Goal: Complete application form

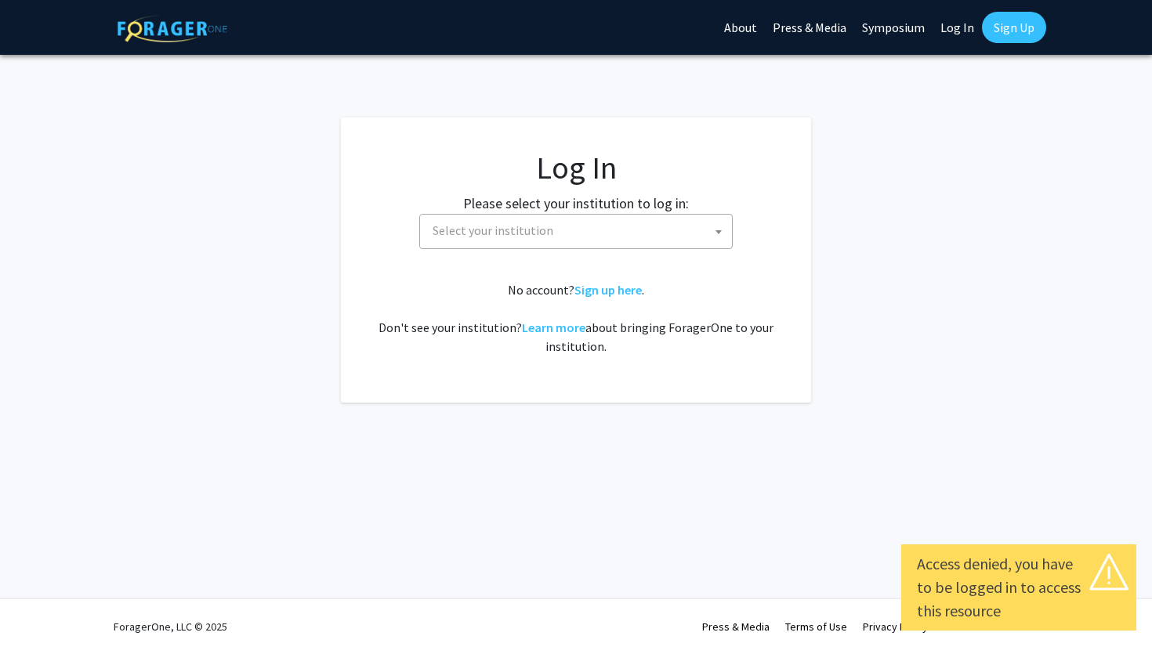
select select
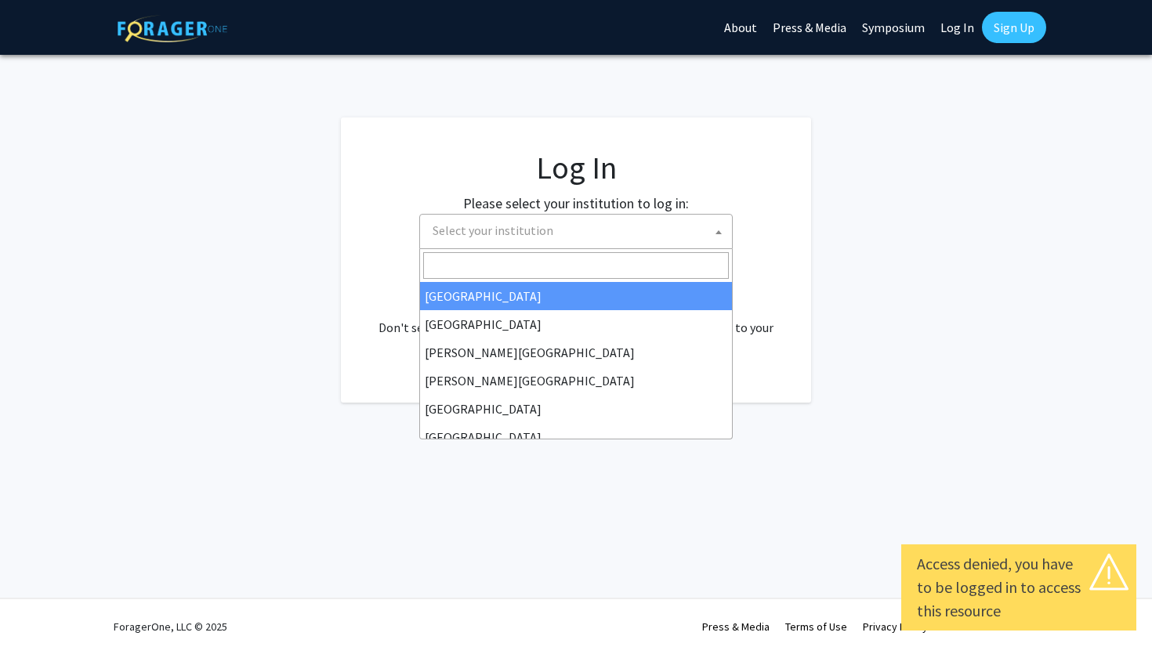
click at [574, 241] on span "Select your institution" at bounding box center [579, 231] width 306 height 32
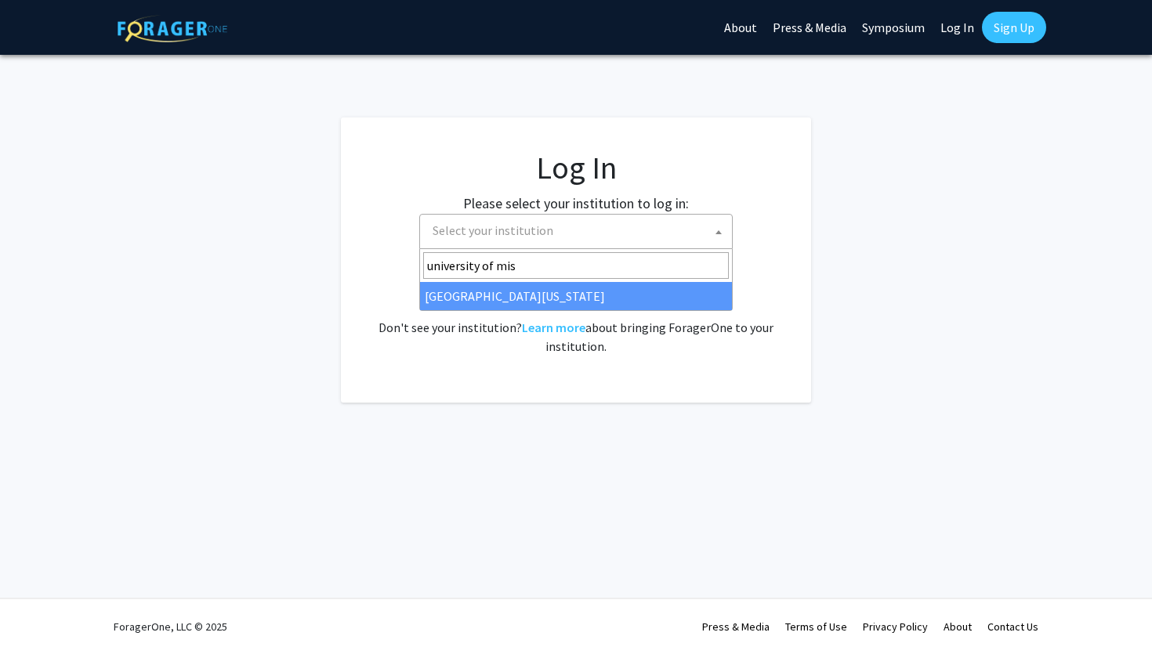
type input "university of mis"
select select "33"
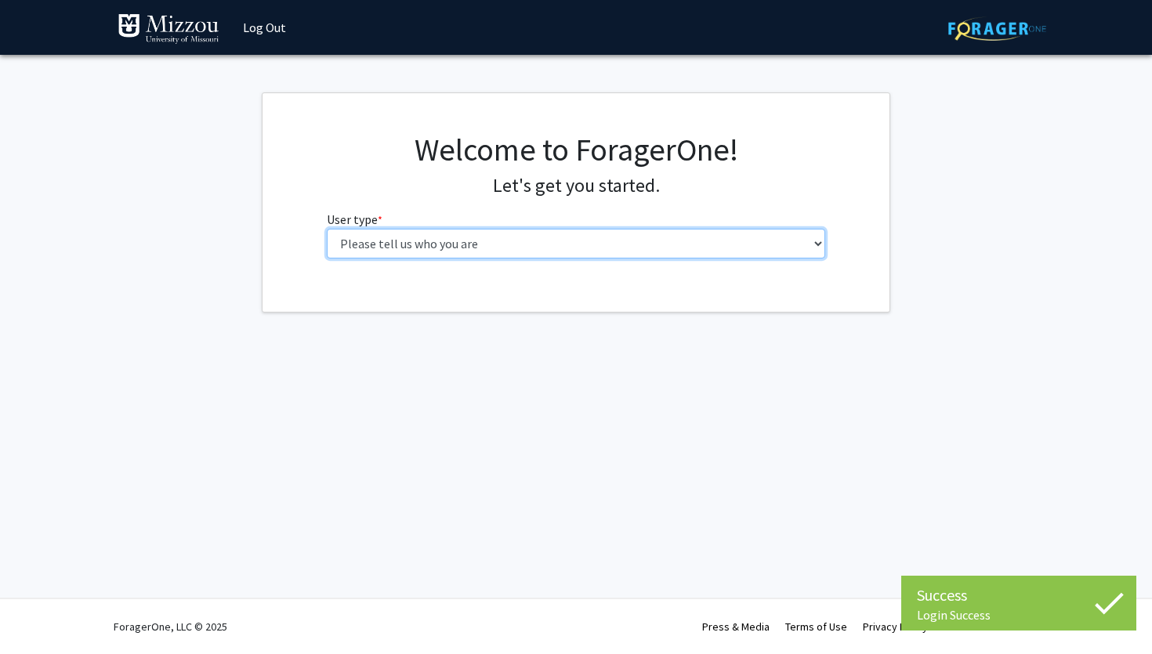
click at [619, 237] on select "Please tell us who you are Undergraduate Student Master's Student Doctoral Cand…" at bounding box center [576, 244] width 499 height 30
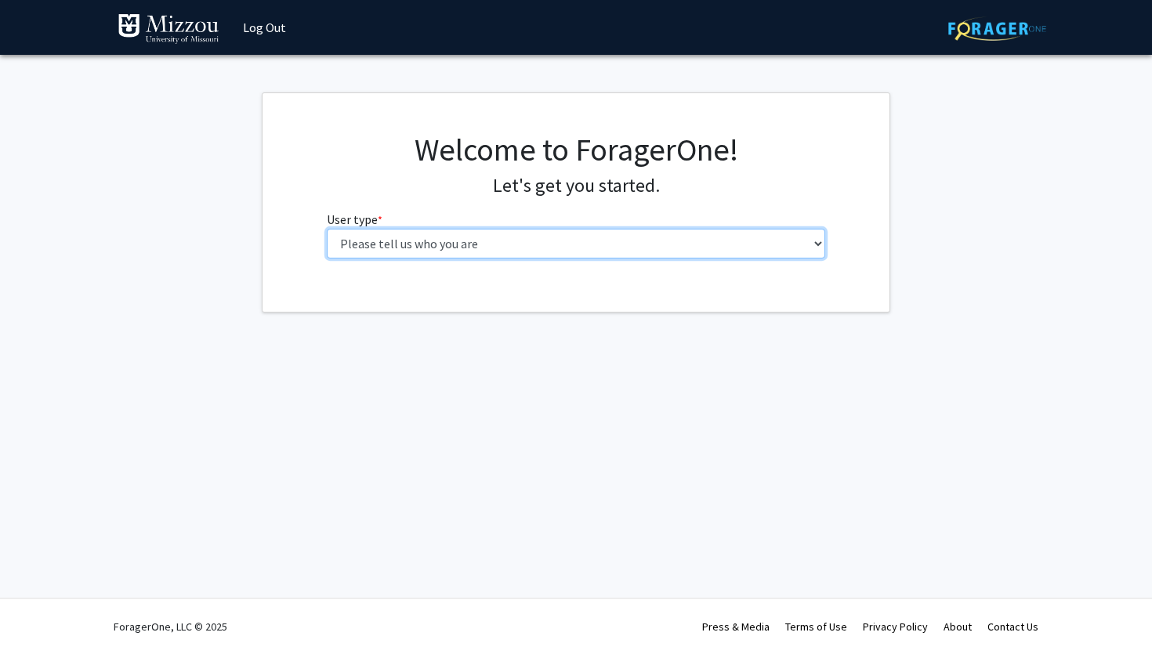
select select "1: undergrad"
click at [327, 229] on select "Please tell us who you are Undergraduate Student Master's Student Doctoral Cand…" at bounding box center [576, 244] width 499 height 30
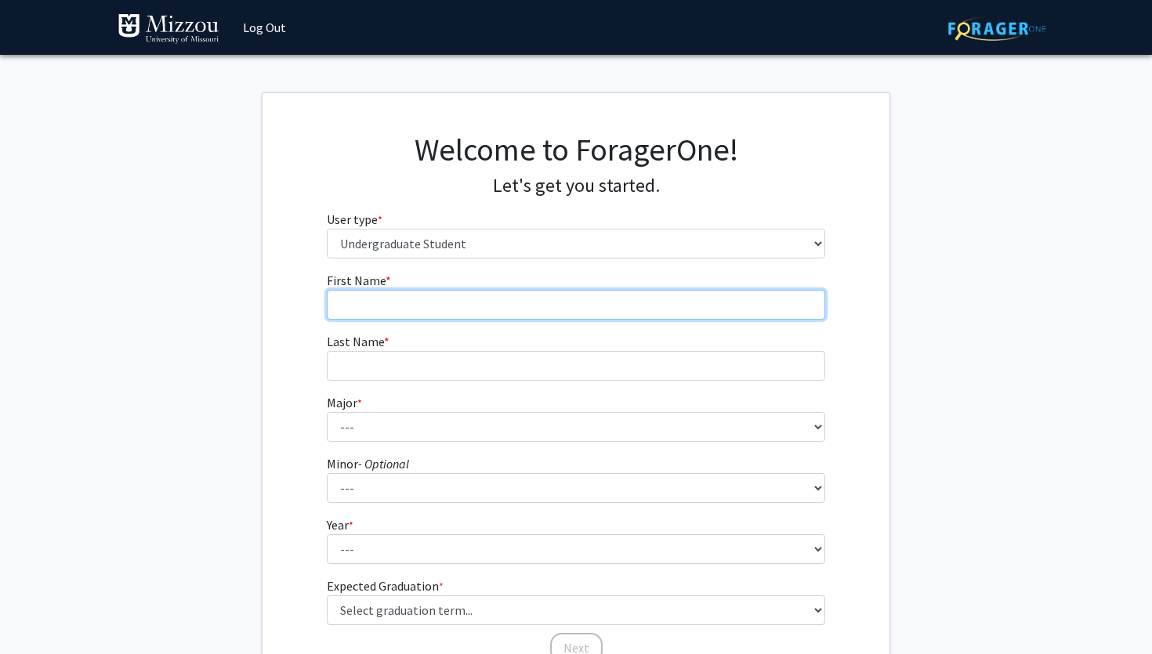
click at [687, 317] on input "First Name * required" at bounding box center [576, 305] width 499 height 30
type input "Grace"
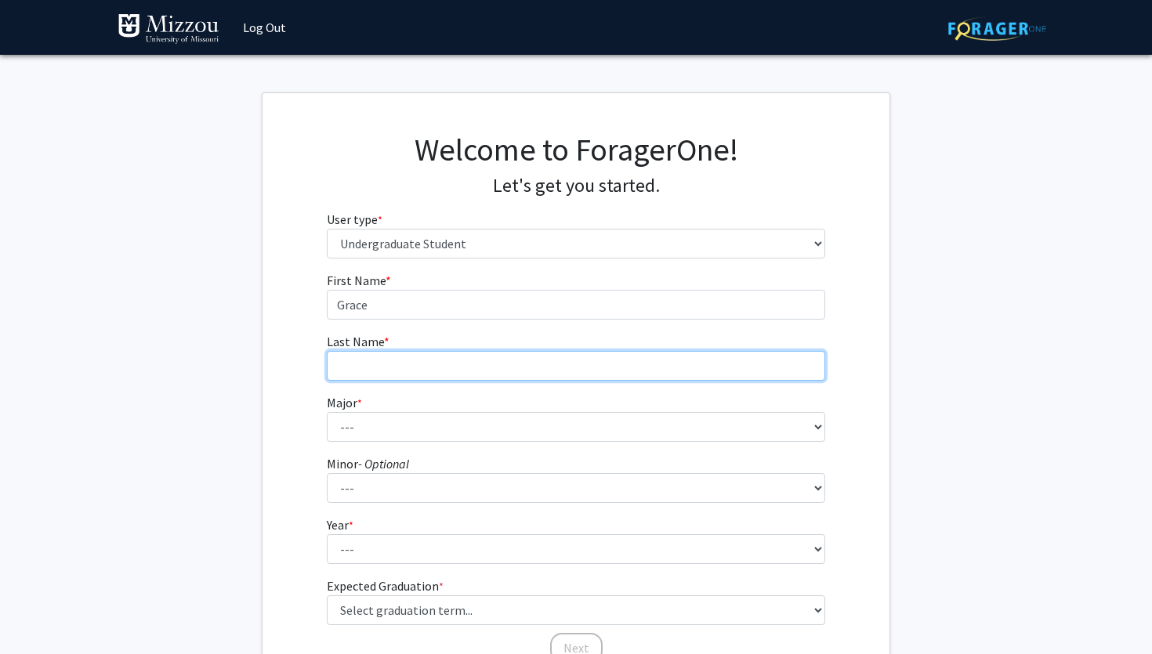
click at [640, 362] on input "Last Name * required" at bounding box center [576, 366] width 499 height 30
type input "Krueger"
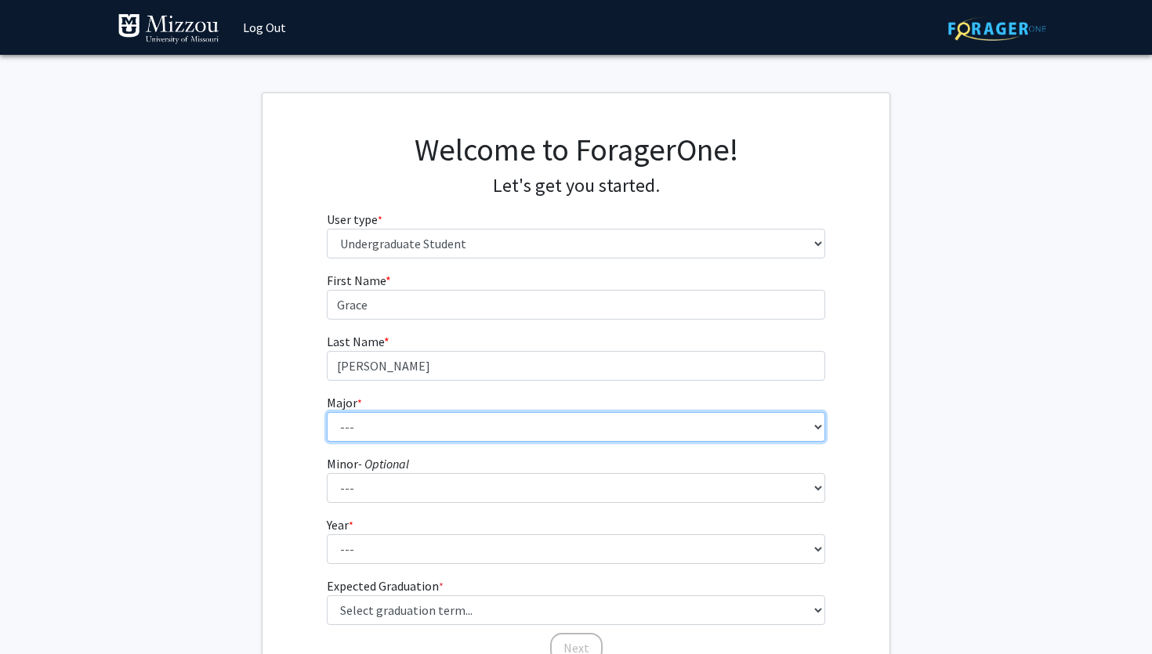
click at [560, 428] on select "--- Agribusiness Management Agricultural Education Agricultural Education: Comm…" at bounding box center [576, 427] width 499 height 30
select select "17: 2505"
click at [327, 412] on select "--- Agribusiness Management Agricultural Education Agricultural Education: Comm…" at bounding box center [576, 427] width 499 height 30
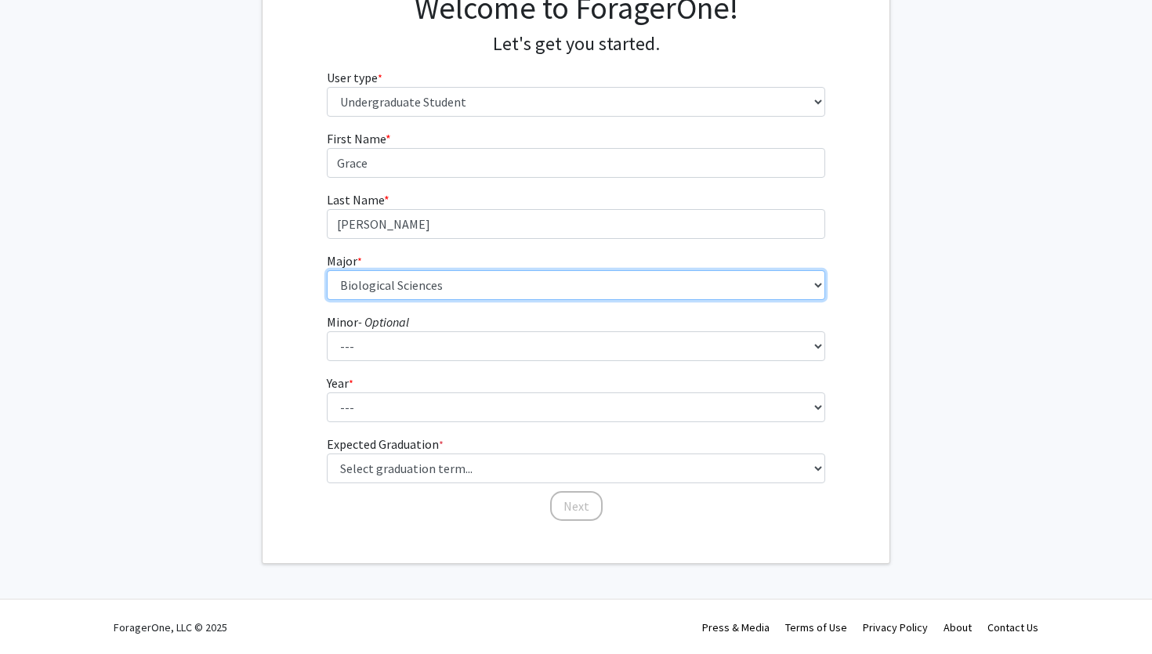
scroll to position [143, 0]
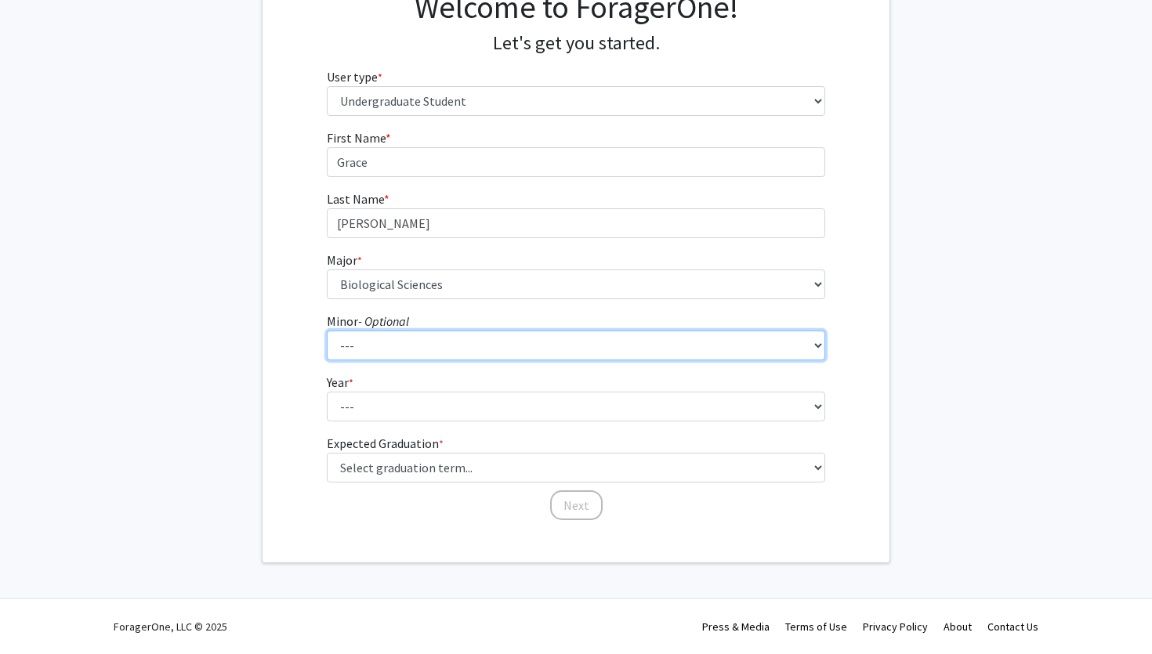
click at [366, 351] on select "--- Accountancy Aerospace Engineering Aerospace Studies Agribusiness Management…" at bounding box center [576, 346] width 499 height 30
select select "95: 2051"
click at [327, 331] on select "--- Accountancy Aerospace Engineering Aerospace Studies Agribusiness Management…" at bounding box center [576, 346] width 499 height 30
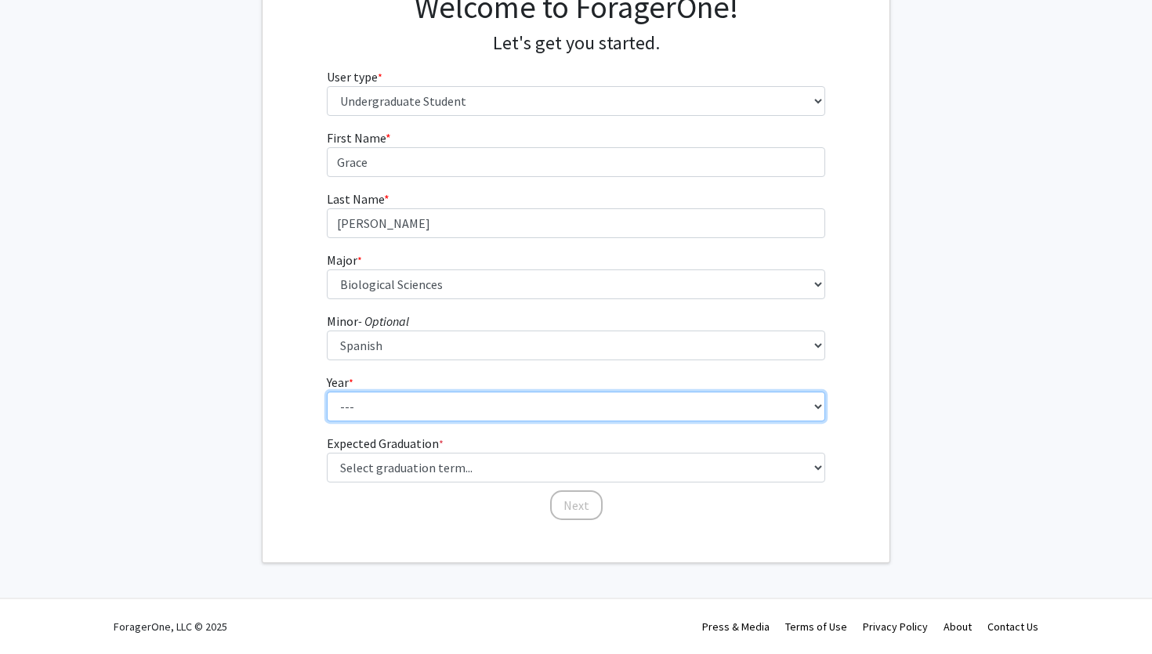
click at [357, 411] on select "--- First-year Sophomore Junior Senior Postbaccalaureate Certificate" at bounding box center [576, 407] width 499 height 30
select select "2: sophomore"
click at [327, 392] on select "--- First-year Sophomore Junior Senior Postbaccalaureate Certificate" at bounding box center [576, 407] width 499 height 30
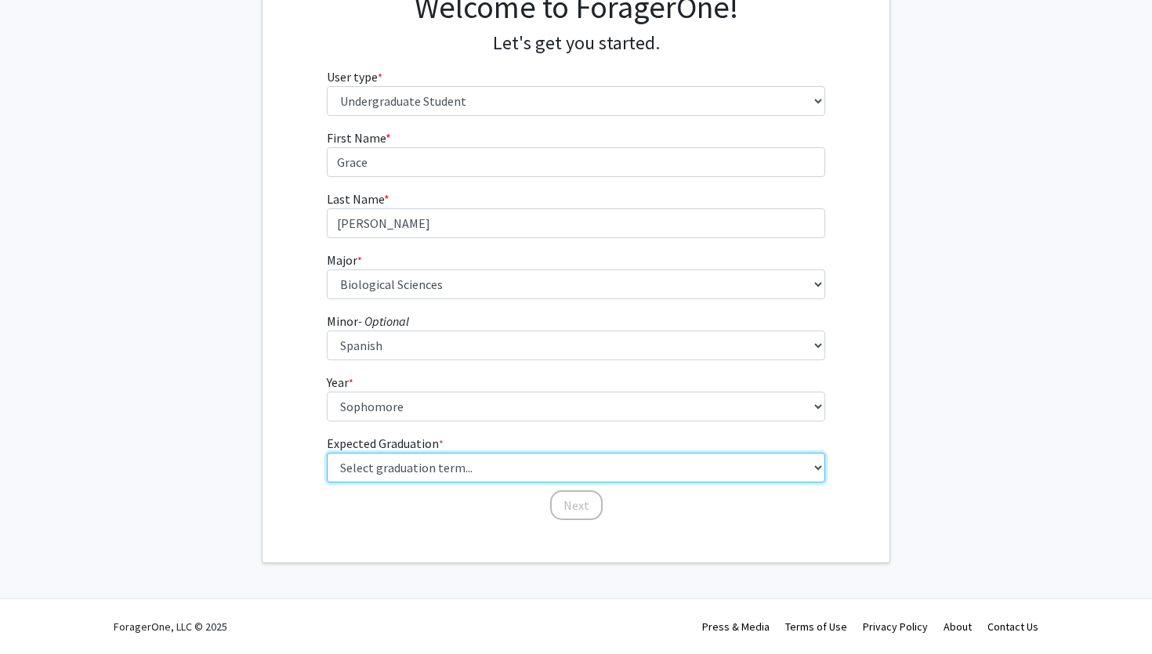
click at [357, 466] on select "Select graduation term... Spring 2025 Summer 2025 Fall 2025 Winter 2025 Spring …" at bounding box center [576, 468] width 499 height 30
click at [384, 476] on select "Select graduation term... Spring 2025 Summer 2025 Fall 2025 Winter 2025 Spring …" at bounding box center [576, 468] width 499 height 30
select select "12: winter_2027"
click at [327, 453] on select "Select graduation term... Spring 2025 Summer 2025 Fall 2025 Winter 2025 Spring …" at bounding box center [576, 468] width 499 height 30
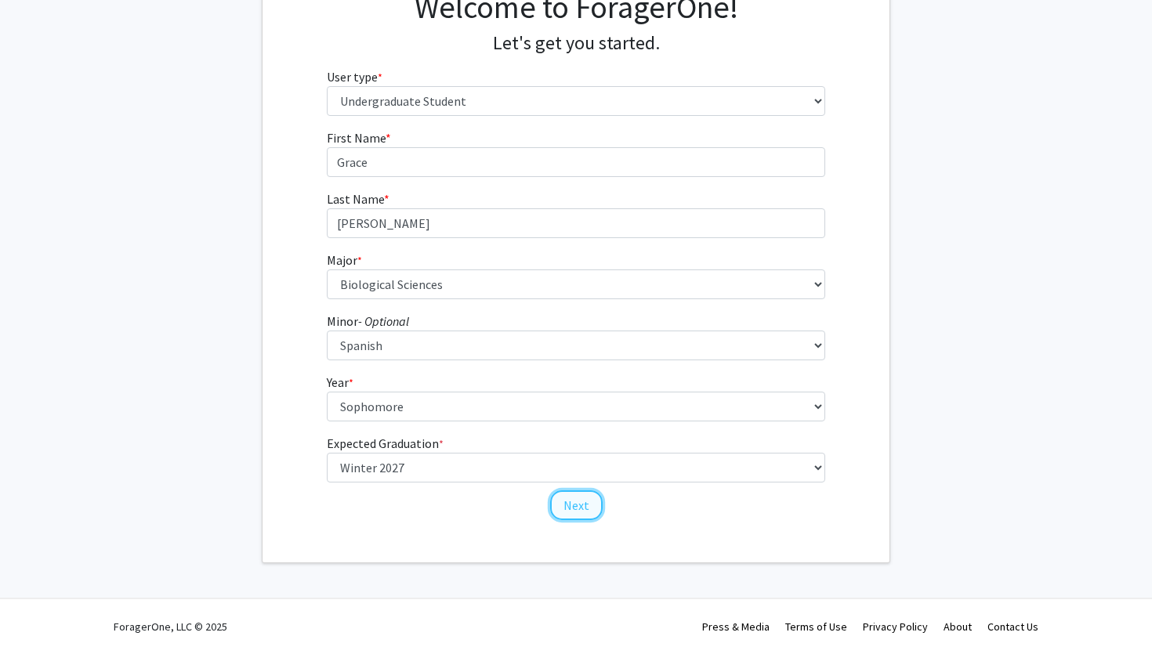
click at [562, 508] on button "Next" at bounding box center [576, 506] width 53 height 30
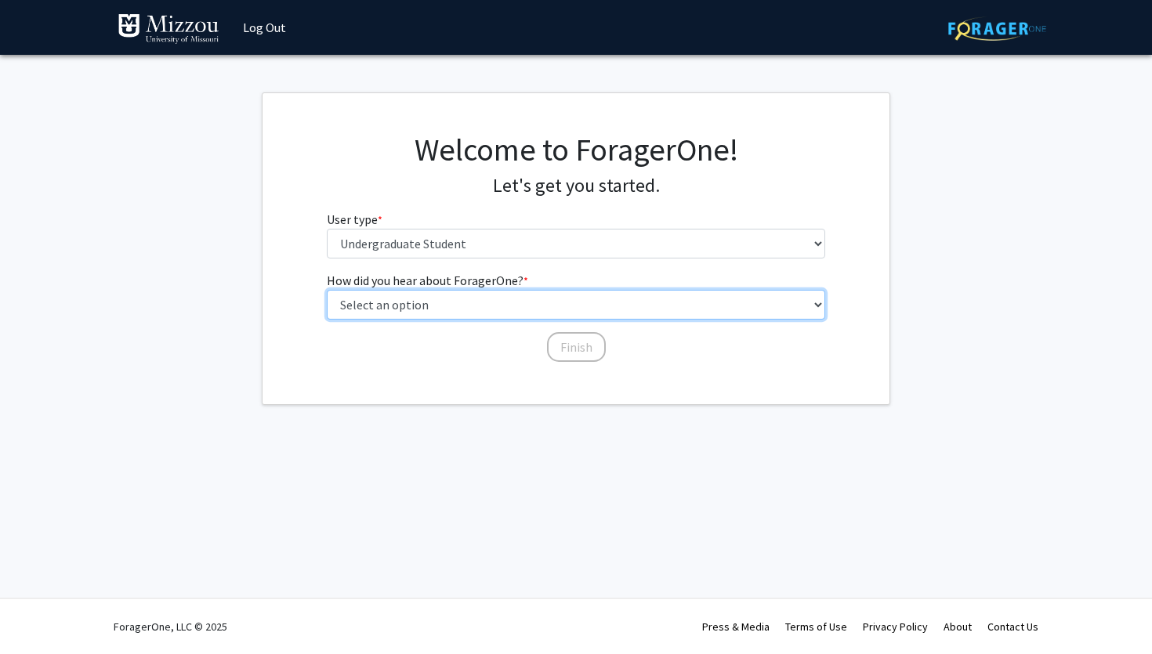
click at [516, 303] on select "Select an option Peer/student recommendation Faculty/staff recommendation Unive…" at bounding box center [576, 305] width 499 height 30
select select "2: faculty_recommendation"
click at [327, 290] on select "Select an option Peer/student recommendation Faculty/staff recommendation Unive…" at bounding box center [576, 305] width 499 height 30
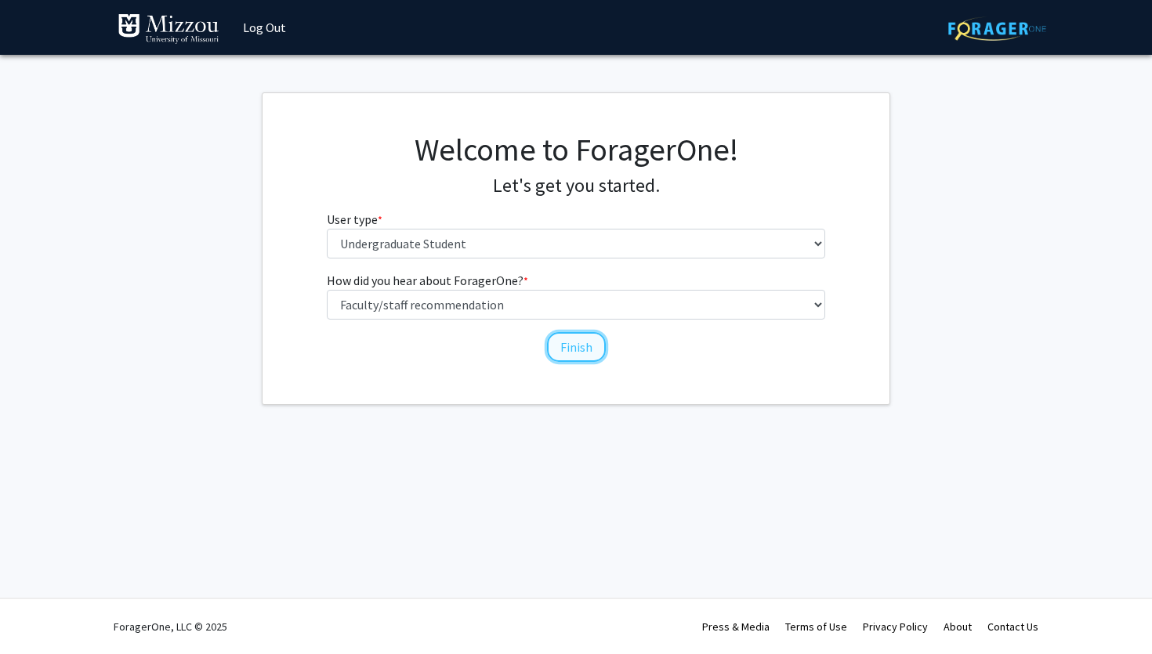
click at [574, 352] on button "Finish" at bounding box center [576, 347] width 59 height 30
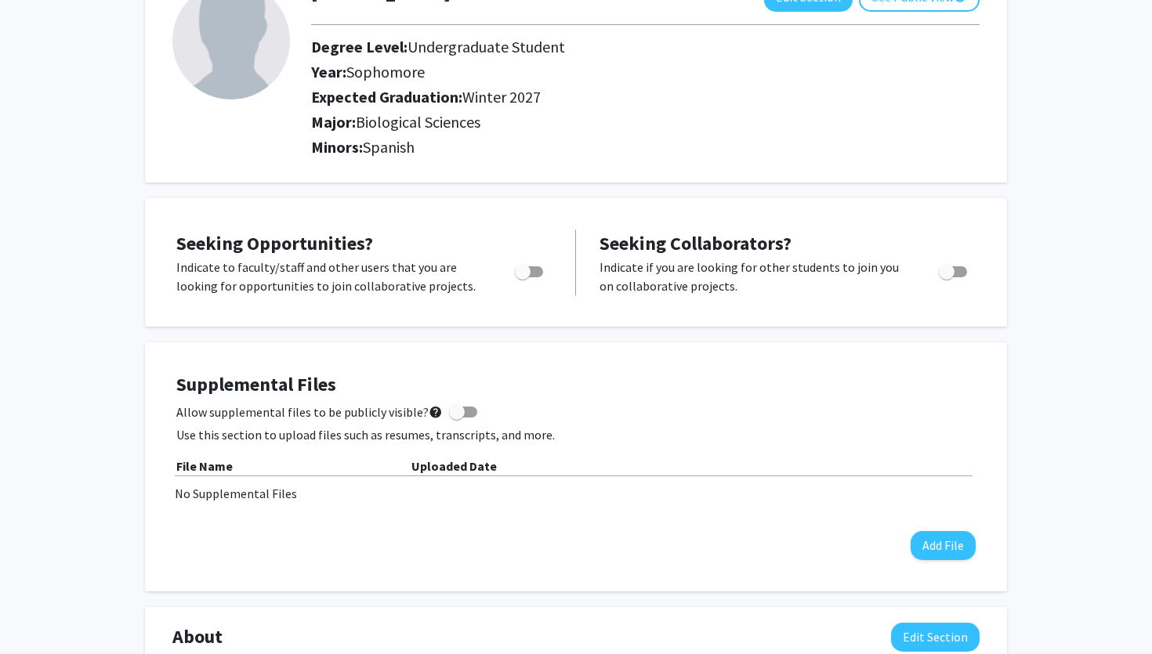
scroll to position [127, 0]
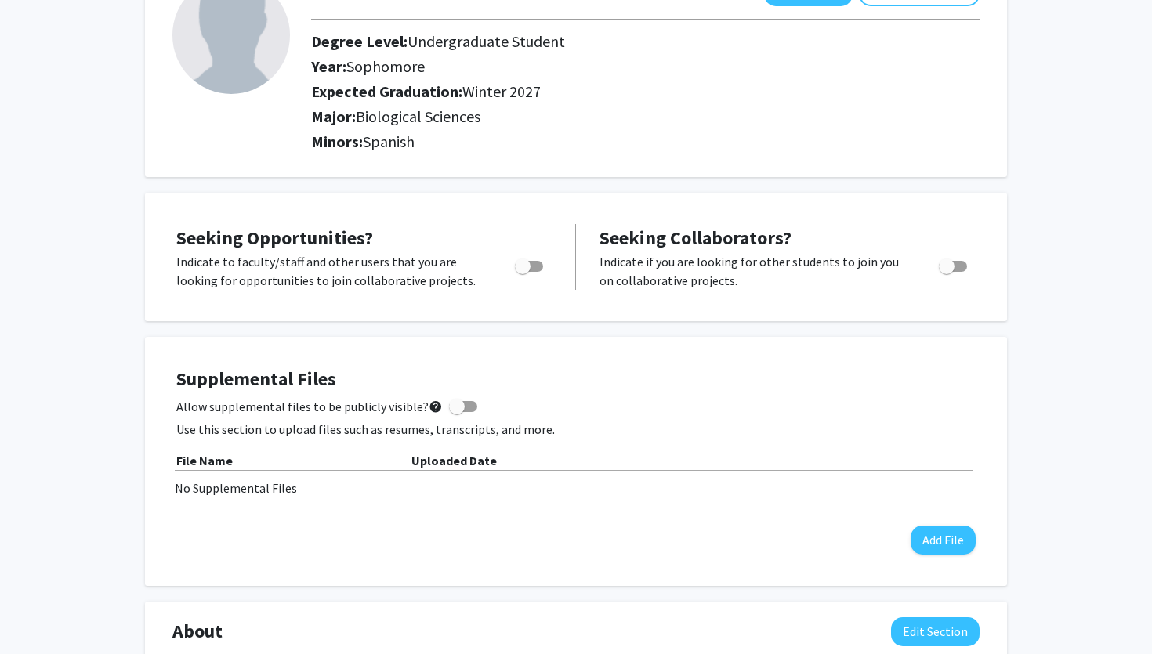
click at [540, 266] on span "Toggle" at bounding box center [529, 266] width 28 height 11
click at [523, 272] on input "Are you actively seeking opportunities?" at bounding box center [522, 272] width 1 height 1
checkbox input "true"
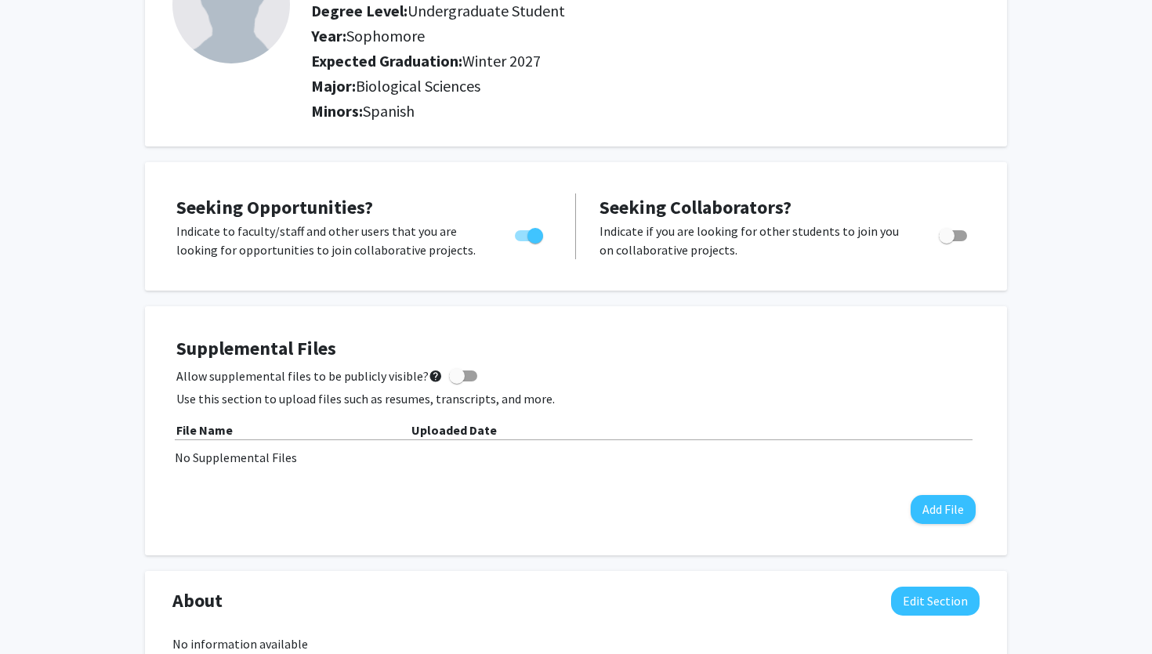
scroll to position [160, 0]
